Goal: Task Accomplishment & Management: Use online tool/utility

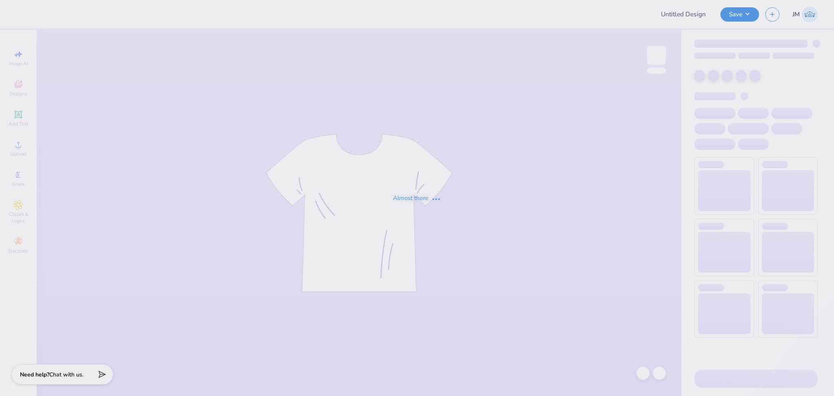
type input "Kass Cantu : The University of Texas at Austin"
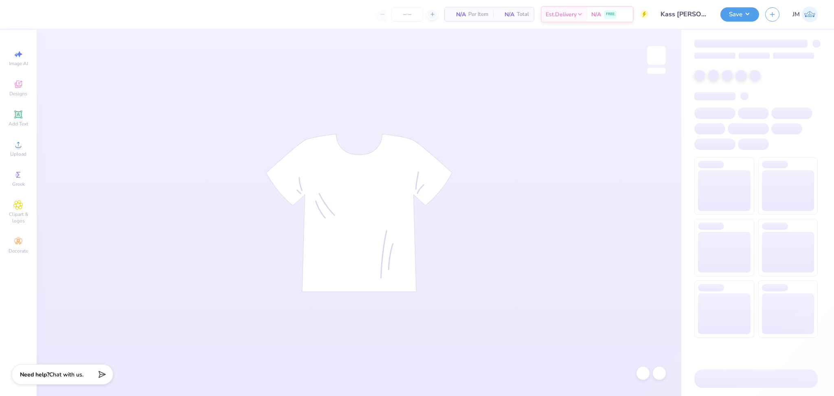
type input "24"
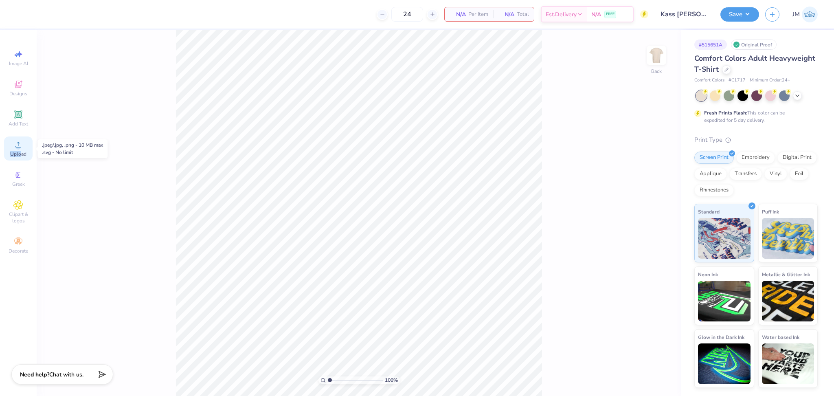
click at [22, 149] on div "Upload" at bounding box center [18, 148] width 29 height 24
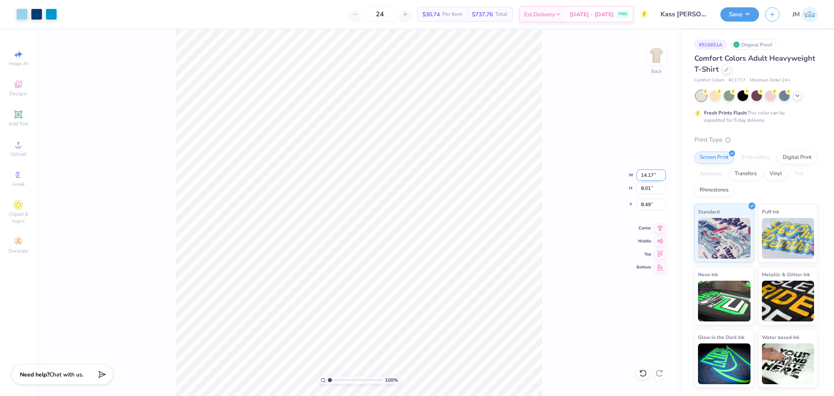
click at [643, 169] on input "14.17" at bounding box center [651, 174] width 29 height 11
type input "12.00"
type input "6.78"
click at [644, 202] on input "9.11" at bounding box center [651, 204] width 29 height 11
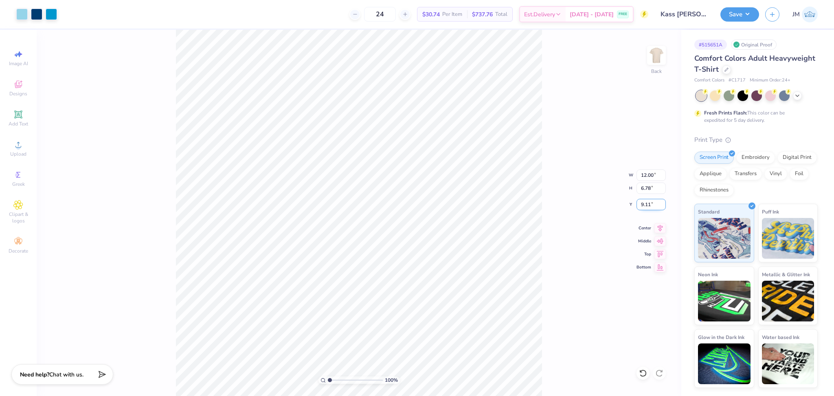
click at [644, 202] on input "9.11" at bounding box center [651, 204] width 29 height 11
type input "3.00"
click at [552, 224] on div "100 % Back W 12.00 12.00 " H 6.78 6.78 " Y 3.00 3.00 " Center Middle Top Bottom" at bounding box center [359, 213] width 645 height 366
click at [644, 176] on input "12.00" at bounding box center [651, 174] width 29 height 11
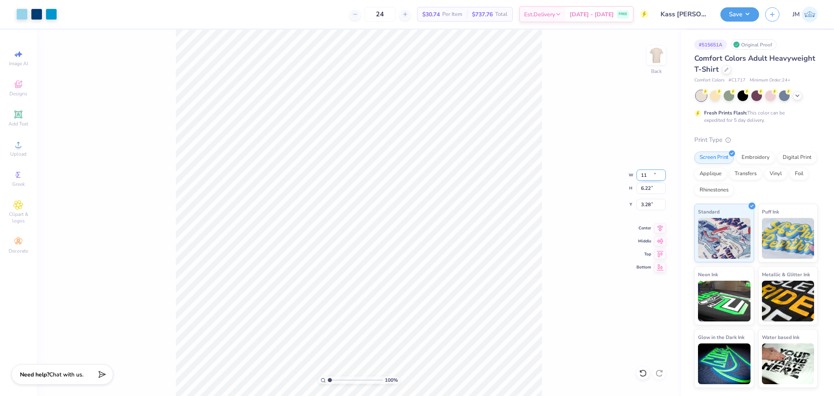
type input "11.00"
type input "6.22"
type input "3.28"
click at [645, 207] on input "3.28" at bounding box center [651, 204] width 29 height 11
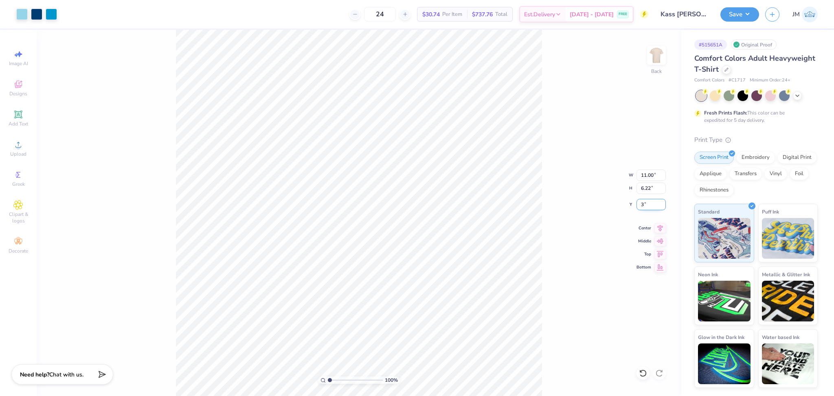
type input "3.00"
click at [655, 226] on icon at bounding box center [660, 227] width 11 height 10
click at [662, 228] on icon at bounding box center [660, 227] width 11 height 10
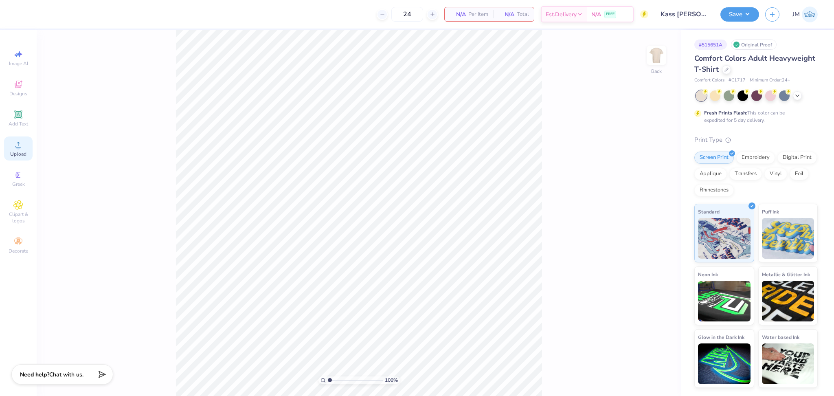
click at [10, 147] on div "Upload" at bounding box center [18, 148] width 29 height 24
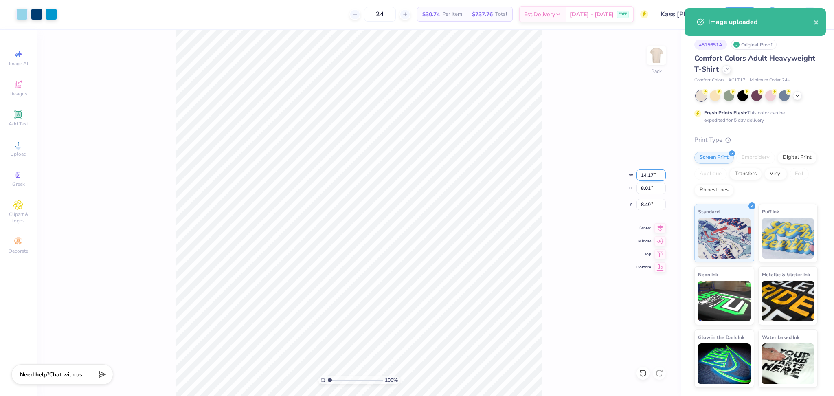
click at [648, 172] on input "14.17" at bounding box center [651, 174] width 29 height 11
type input "11.00"
type input "6.22"
click at [644, 204] on input "9.39" at bounding box center [651, 204] width 29 height 11
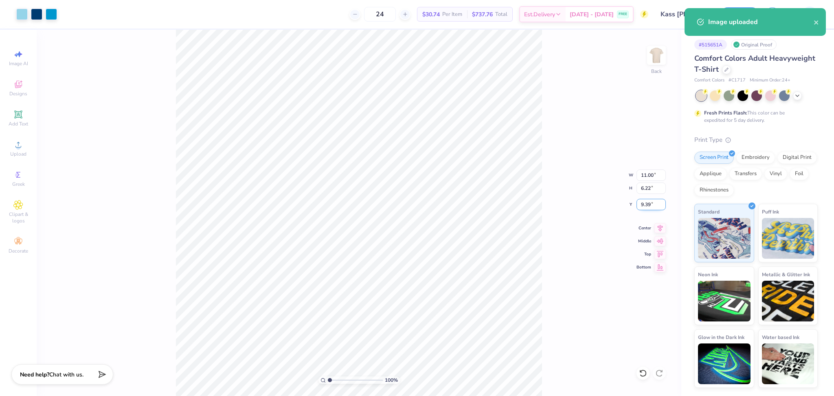
click at [644, 204] on input "9.39" at bounding box center [651, 204] width 29 height 11
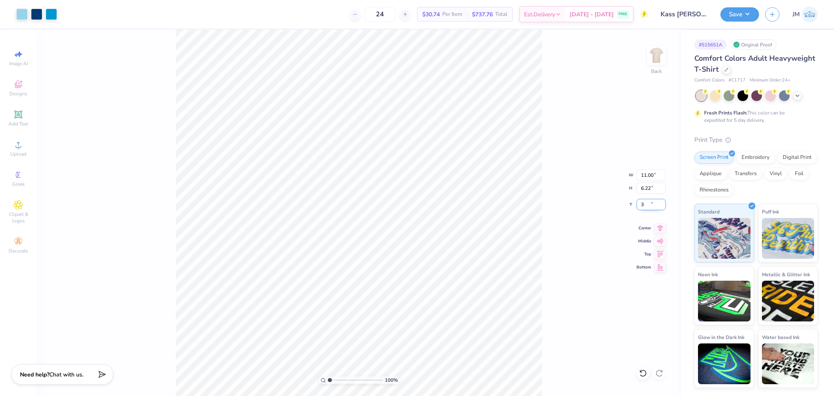
type input "3.00"
click at [751, 11] on button "Save" at bounding box center [740, 13] width 39 height 14
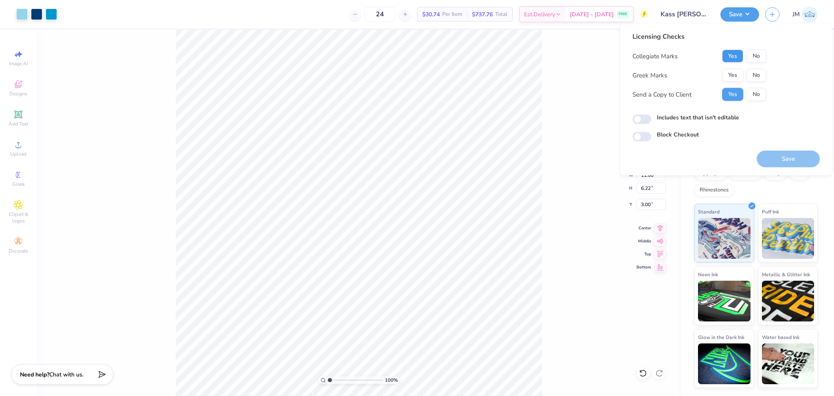
click at [740, 54] on button "Yes" at bounding box center [732, 56] width 21 height 13
click at [756, 76] on button "No" at bounding box center [757, 75] width 20 height 13
drag, startPoint x: 798, startPoint y: 151, endPoint x: 778, endPoint y: 146, distance: 20.5
click at [798, 151] on button "Save" at bounding box center [788, 159] width 63 height 17
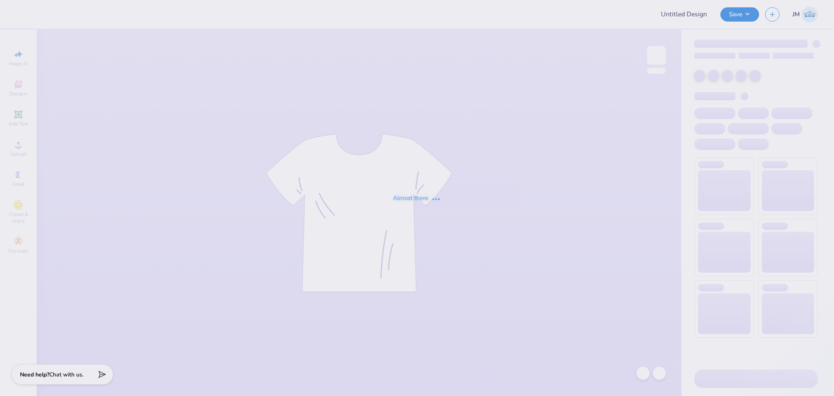
type input "Leah Pratt : Baylor University"
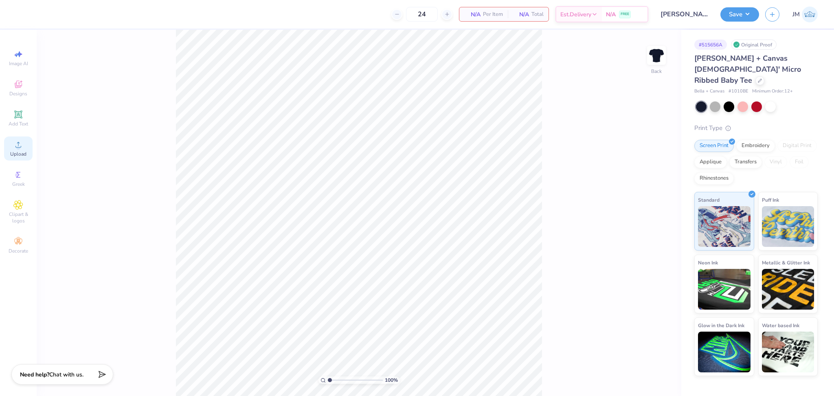
click at [15, 149] on div "Upload" at bounding box center [18, 148] width 29 height 24
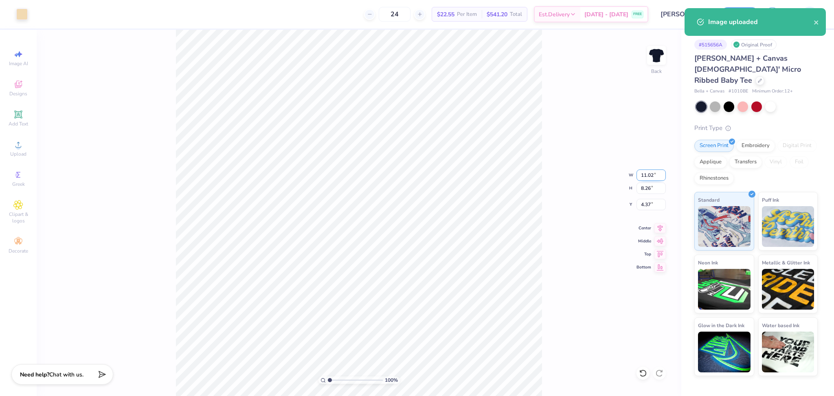
click at [643, 175] on input "11.02" at bounding box center [651, 174] width 29 height 11
type input "10.00"
type input "7.49"
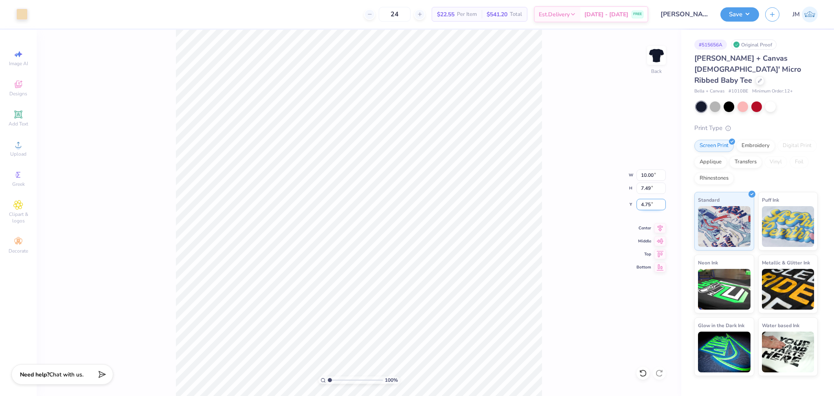
click at [640, 203] on input "4.75" at bounding box center [651, 204] width 29 height 11
type input "2.00"
drag, startPoint x: 547, startPoint y: 237, endPoint x: 543, endPoint y: 238, distance: 5.0
click at [547, 237] on div "100 % Back W 10.00 10.00 " H 7.49 7.49 " Y 2.00 2.00 " Center Middle Top Bottom" at bounding box center [359, 213] width 645 height 366
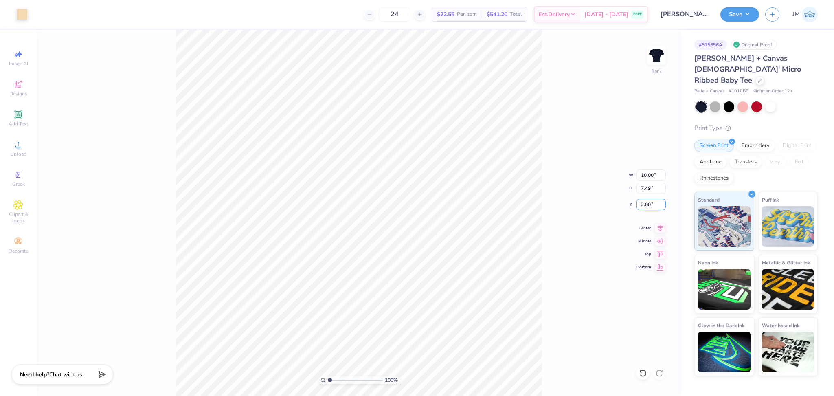
click at [642, 203] on input "2.00" at bounding box center [651, 204] width 29 height 11
type input "3.00"
click at [651, 172] on input "10.00" at bounding box center [651, 174] width 29 height 11
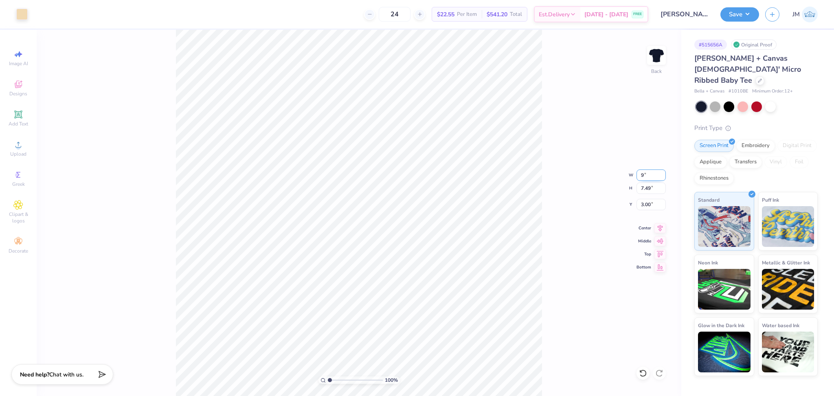
type input "9.00"
type input "6.74"
type input "3.37"
click at [635, 206] on div "100 % Back W 9.00 9.00 " H 6.74 6.74 " Y 3.37 3.37 " Center Middle Top Bottom" at bounding box center [359, 213] width 645 height 366
click at [635, 206] on div "100 % Back W 9.00 H 6.74 Y 3.37 Center Middle Top Bottom" at bounding box center [359, 213] width 645 height 366
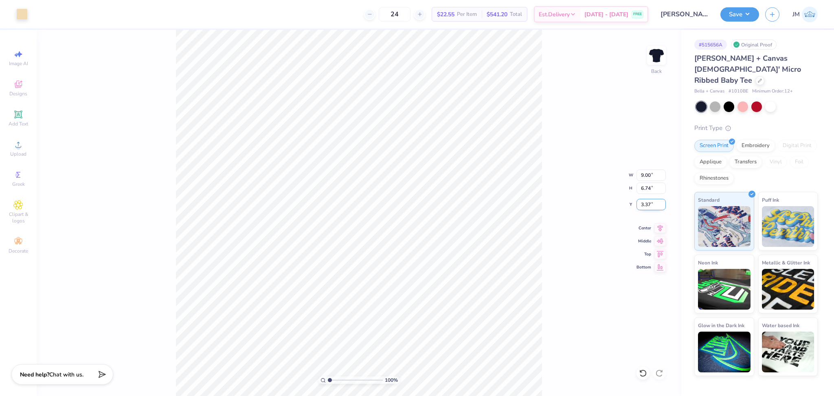
click at [643, 208] on input "3.37" at bounding box center [651, 204] width 29 height 11
type input "3.00"
click at [660, 228] on icon at bounding box center [660, 227] width 11 height 10
drag, startPoint x: 747, startPoint y: 2, endPoint x: 745, endPoint y: 8, distance: 6.4
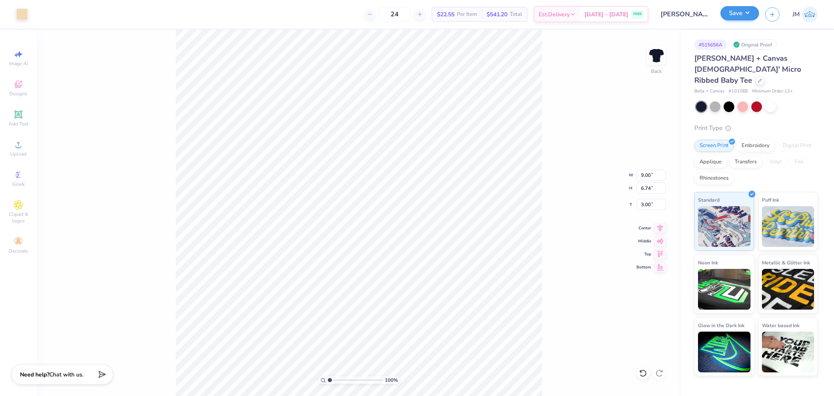
click at [747, 2] on div "Save JM" at bounding box center [778, 14] width 114 height 29
click at [743, 11] on button "Save" at bounding box center [740, 13] width 39 height 14
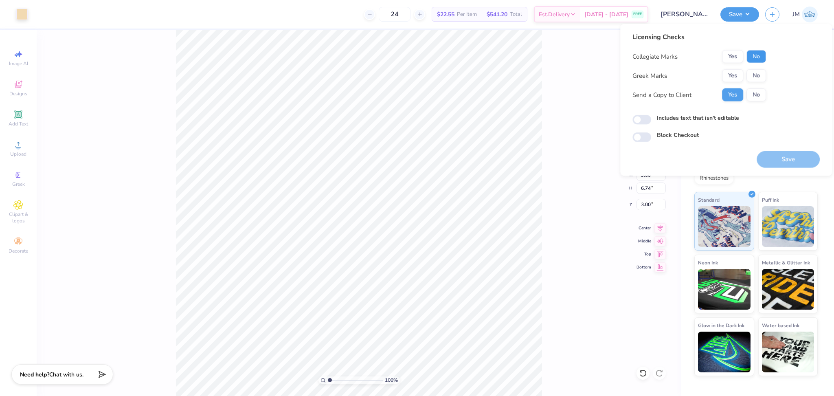
click at [751, 59] on button "No" at bounding box center [757, 56] width 20 height 13
click at [727, 74] on button "Yes" at bounding box center [732, 75] width 21 height 13
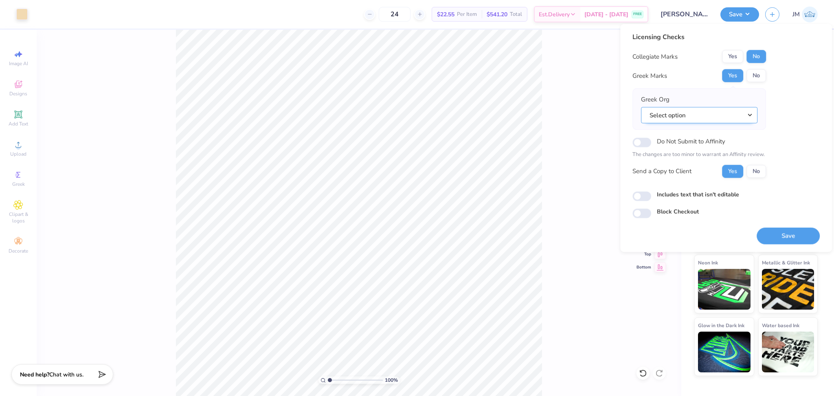
click at [689, 114] on button "Select option" at bounding box center [699, 115] width 117 height 17
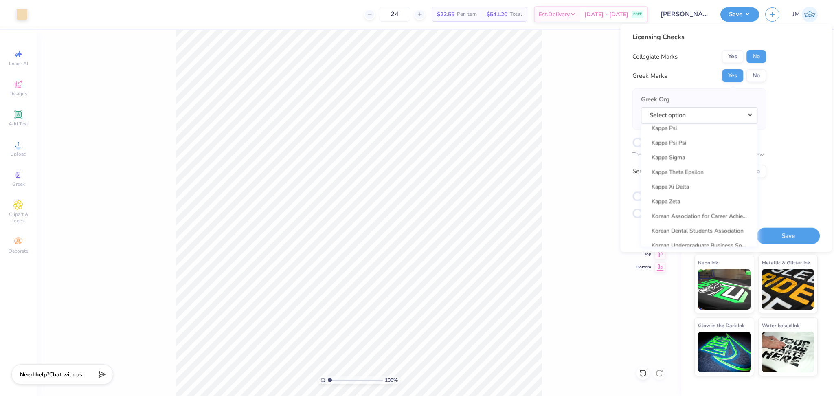
scroll to position [3150, 0]
click at [672, 113] on button "Select option" at bounding box center [699, 115] width 117 height 17
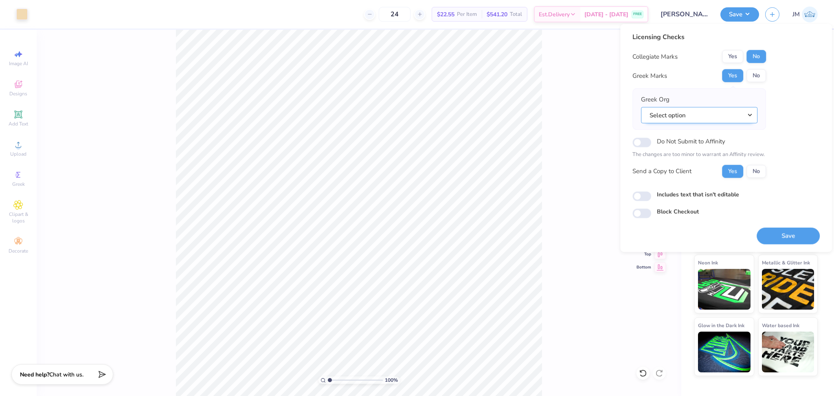
click at [672, 113] on button "Select option" at bounding box center [699, 115] width 117 height 17
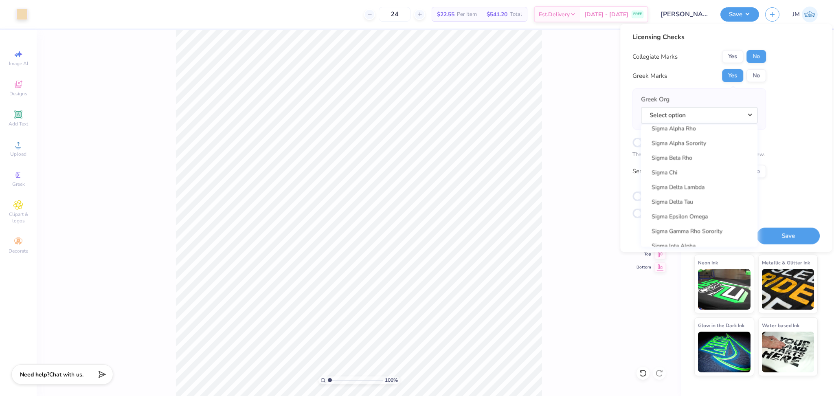
scroll to position [5214, 0]
click at [679, 167] on link "Sigma Chi" at bounding box center [699, 169] width 110 height 13
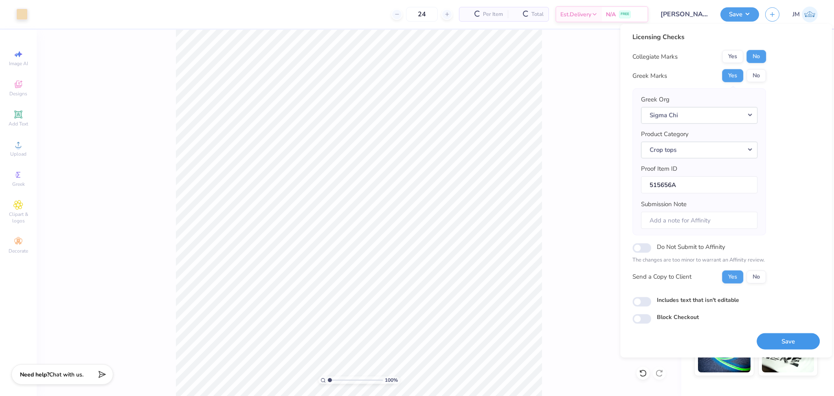
click at [782, 339] on button "Save" at bounding box center [788, 341] width 63 height 17
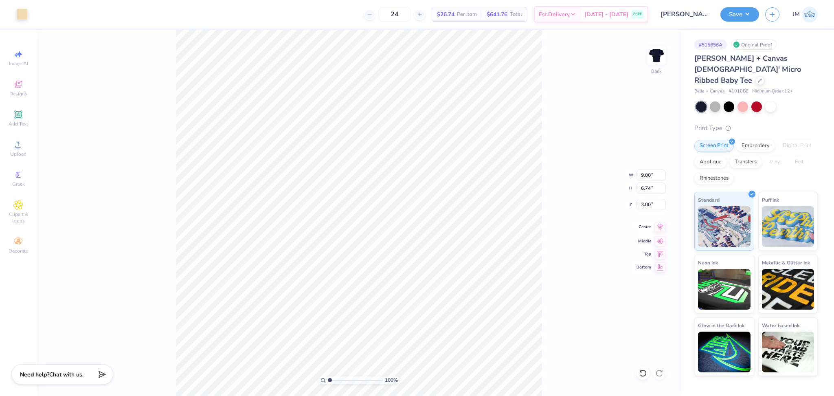
click at [661, 229] on icon at bounding box center [660, 227] width 5 height 7
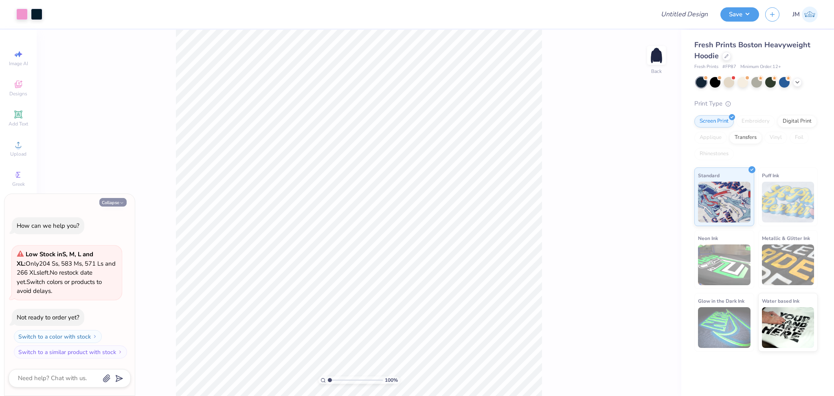
click at [112, 199] on button "Collapse" at bounding box center [112, 202] width 27 height 9
type textarea "x"
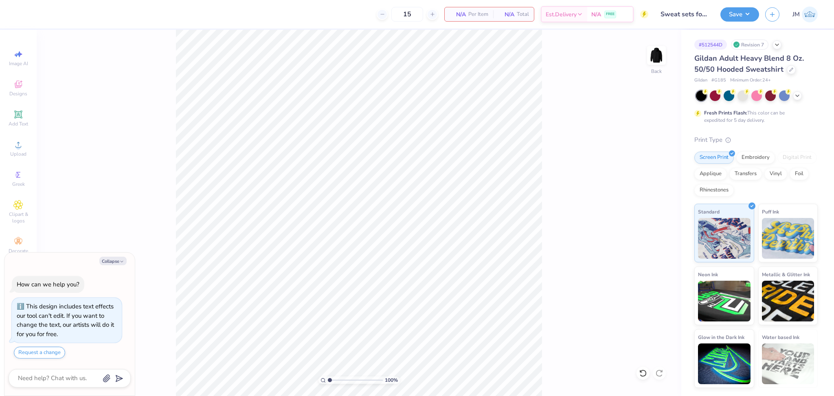
click at [16, 160] on div "Image AI Designs Add Text Upload Greek Clipart & logos Decorate" at bounding box center [18, 151] width 29 height 211
click at [11, 155] on span "Upload" at bounding box center [18, 154] width 16 height 7
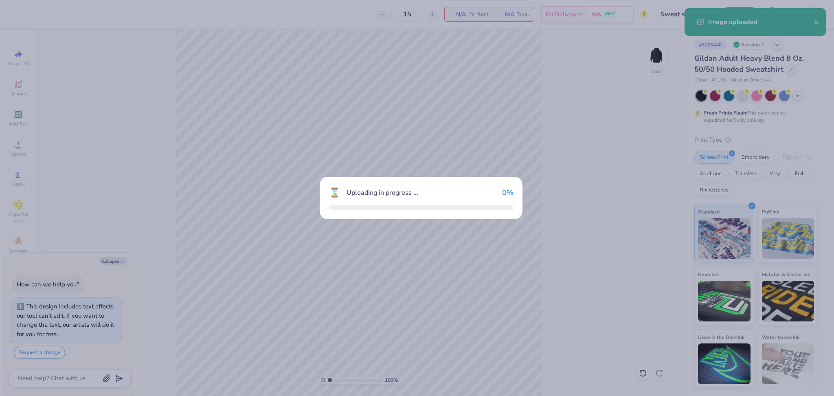
type textarea "x"
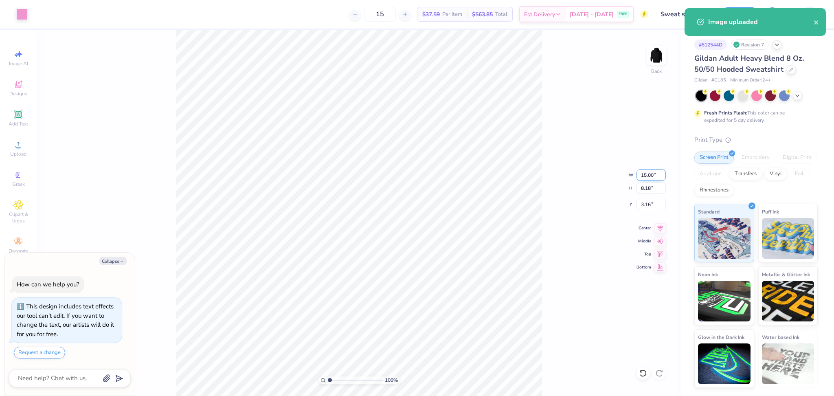
click at [646, 176] on input "15.00" at bounding box center [651, 174] width 29 height 11
type input "1"
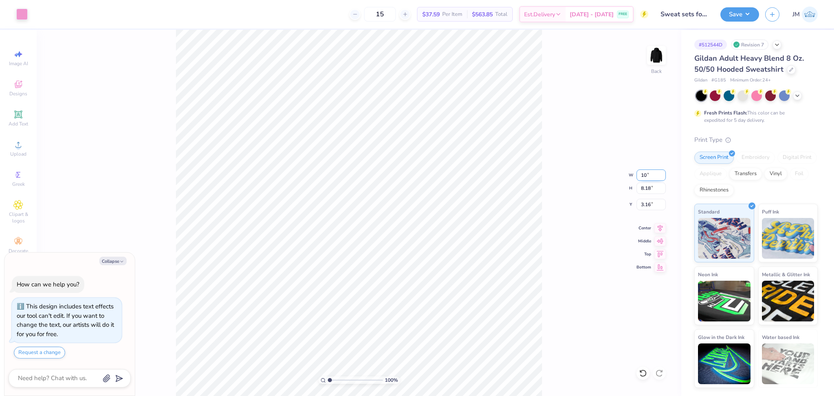
type input "10"
type textarea "x"
type input "10.00"
type input "5.46"
click at [644, 204] on input "4.52" at bounding box center [651, 204] width 29 height 11
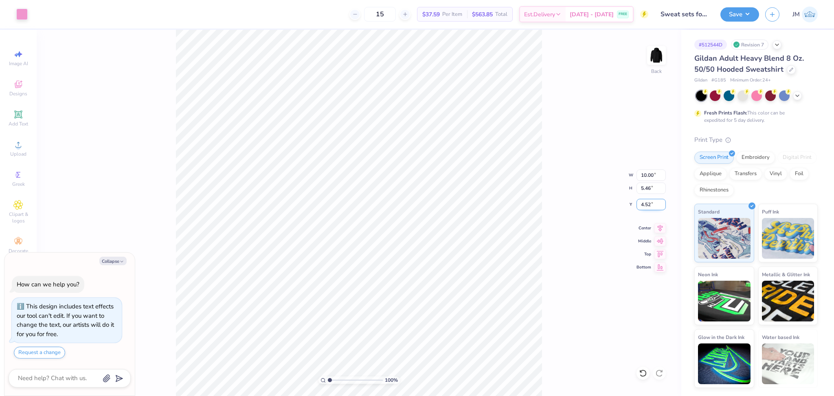
click at [644, 204] on input "4.52" at bounding box center [651, 204] width 29 height 11
type input "3"
type textarea "x"
type input "3.00"
click at [661, 227] on icon at bounding box center [660, 227] width 11 height 10
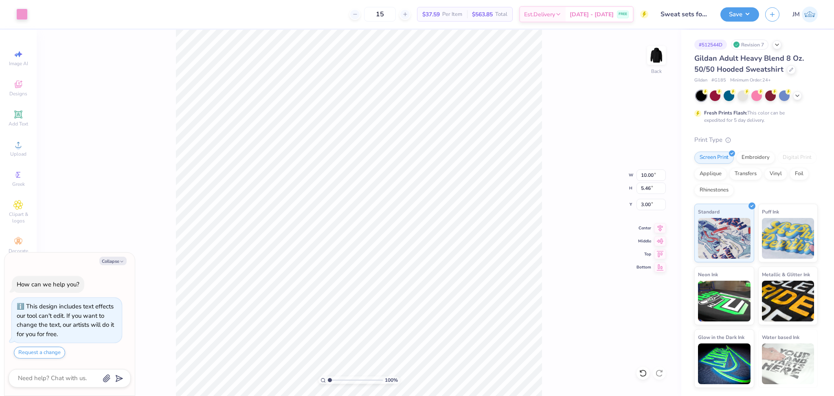
click at [553, 191] on div "100 % Back W 10.00 10.00 " H 5.46 5.46 " Y 3.00 3.00 " Center Middle Top Bottom" at bounding box center [359, 213] width 645 height 366
click at [742, 16] on button "Save" at bounding box center [740, 13] width 39 height 14
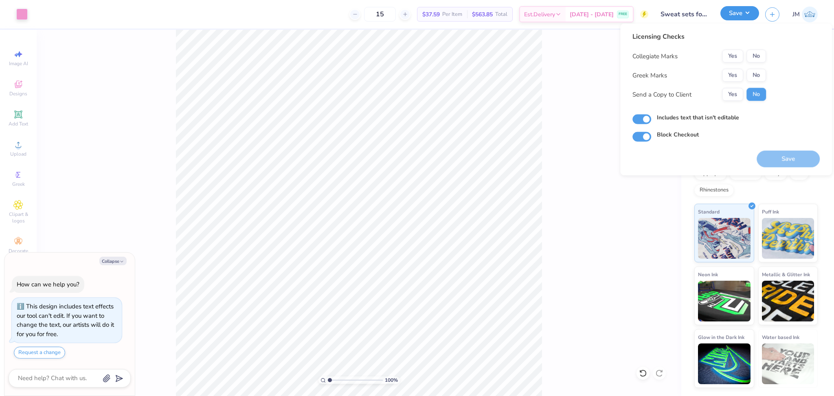
type textarea "x"
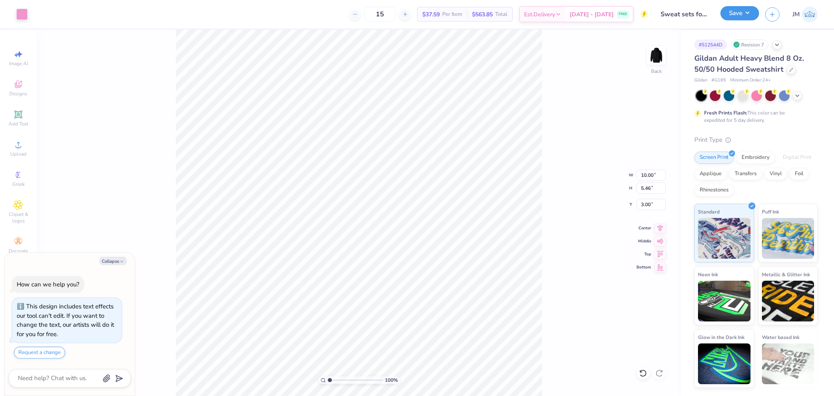
click at [750, 9] on button "Save" at bounding box center [740, 13] width 39 height 14
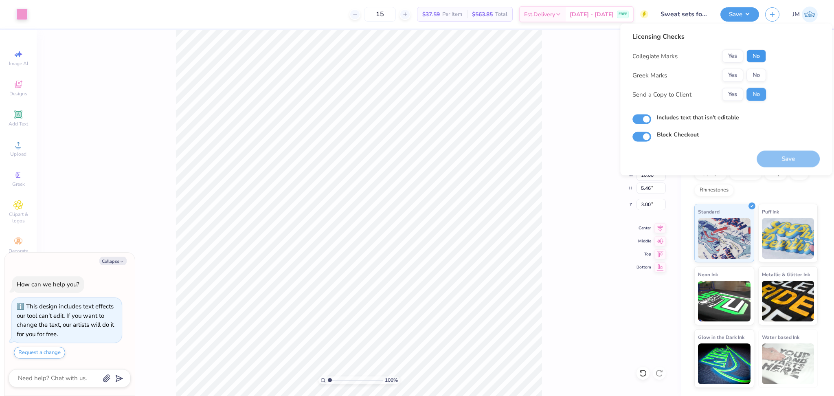
click at [751, 58] on button "No" at bounding box center [757, 56] width 20 height 13
click at [724, 74] on button "Yes" at bounding box center [732, 75] width 21 height 13
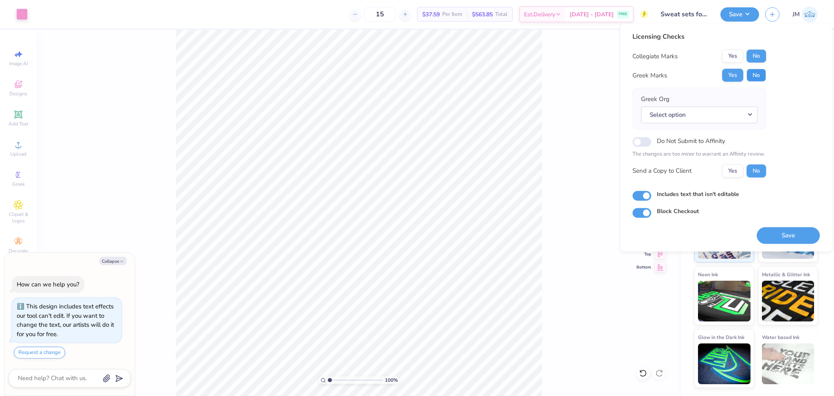
click at [756, 73] on button "No" at bounding box center [757, 75] width 20 height 13
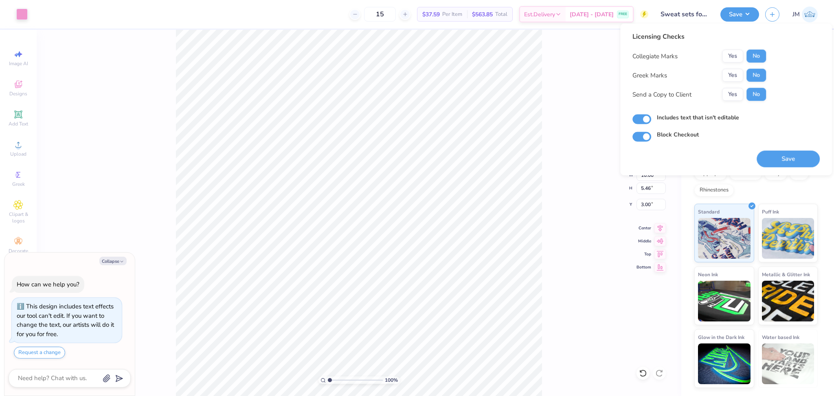
click at [789, 157] on button "Save" at bounding box center [788, 159] width 63 height 17
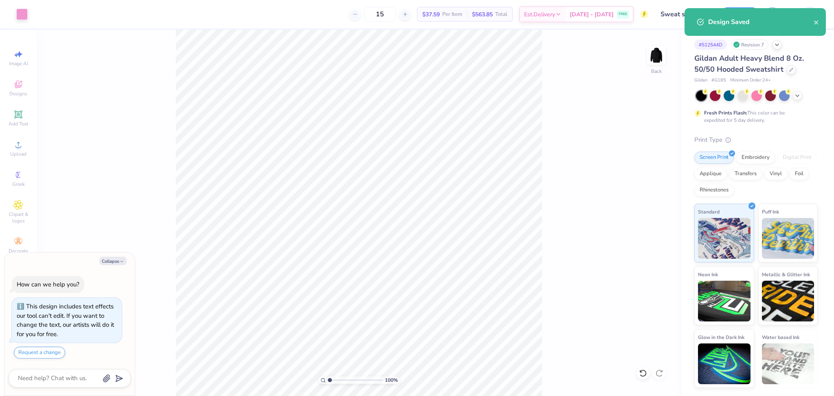
type textarea "x"
